Goal: Information Seeking & Learning: Learn about a topic

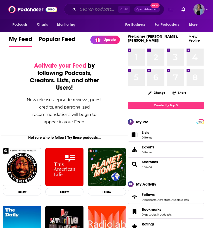
click at [97, 10] on input "Search podcasts, credits, & more..." at bounding box center [98, 9] width 40 height 8
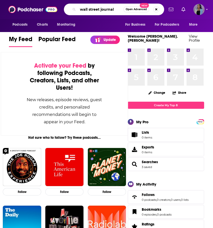
type input "wall street journal"
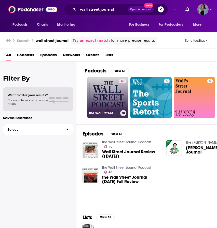
click at [113, 97] on link "40 the Wall Street Journal Podcast" at bounding box center [107, 97] width 41 height 41
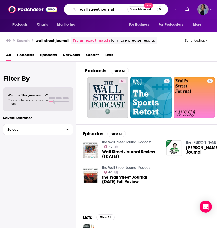
drag, startPoint x: 122, startPoint y: 12, endPoint x: 35, endPoint y: 8, distance: 87.4
click at [35, 8] on div "Podcasts Charts Monitoring wall street journal Open Advanced New For Business F…" at bounding box center [108, 9] width 217 height 19
type input "the journal."
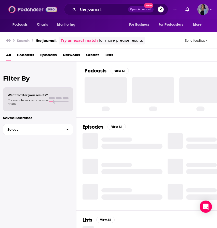
click at [35, 8] on img at bounding box center [32, 10] width 49 height 10
